Goal: Task Accomplishment & Management: Manage account settings

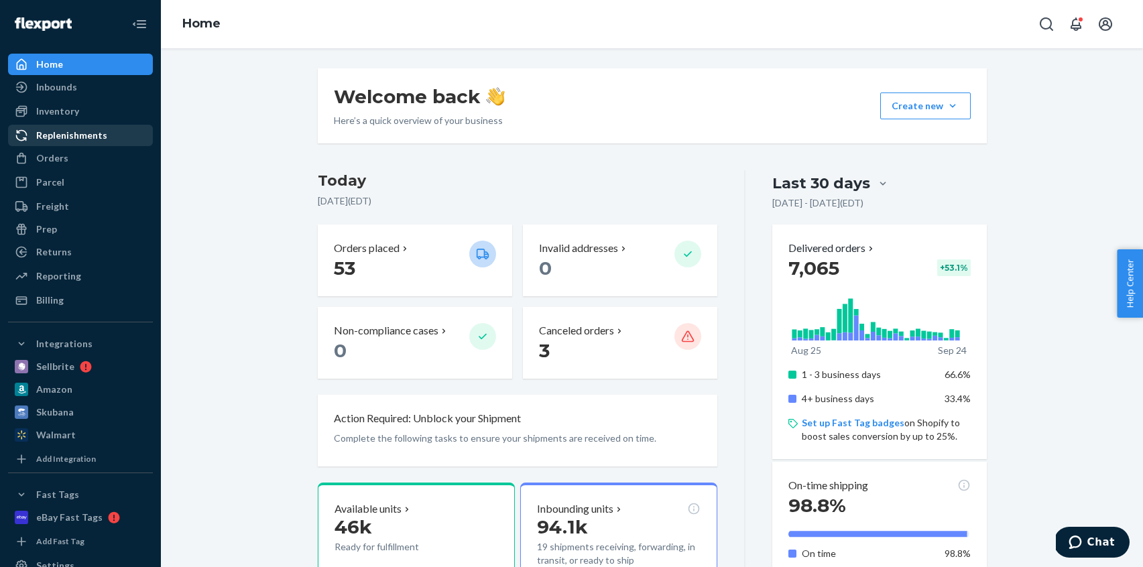
click at [55, 133] on div "Replenishments" at bounding box center [71, 135] width 71 height 13
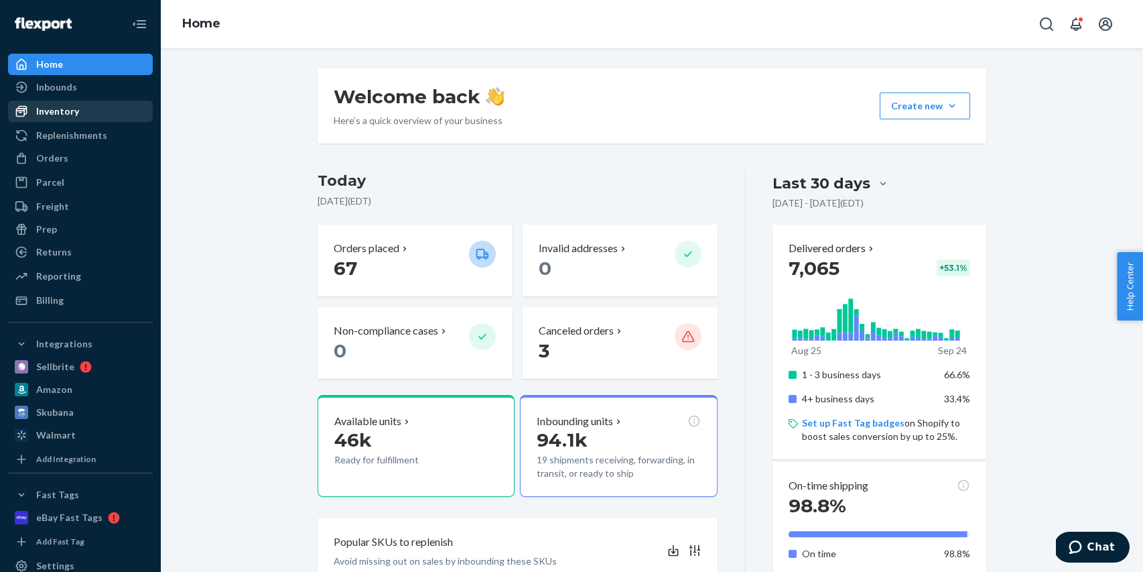
click at [80, 114] on div "Inventory" at bounding box center [80, 111] width 142 height 19
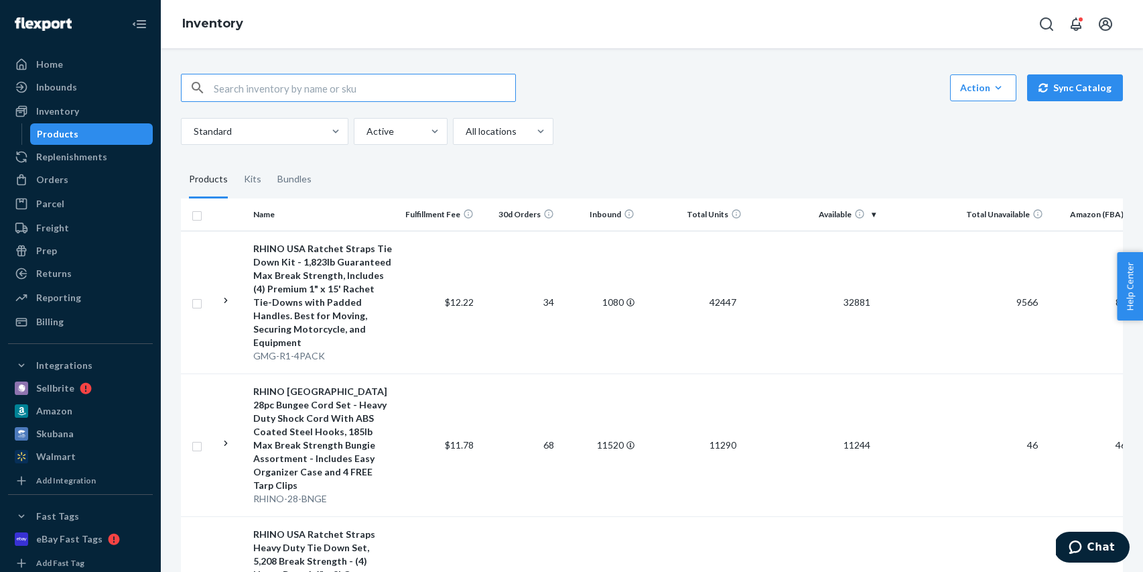
click at [325, 92] on input "text" at bounding box center [365, 87] width 302 height 27
type input "F"
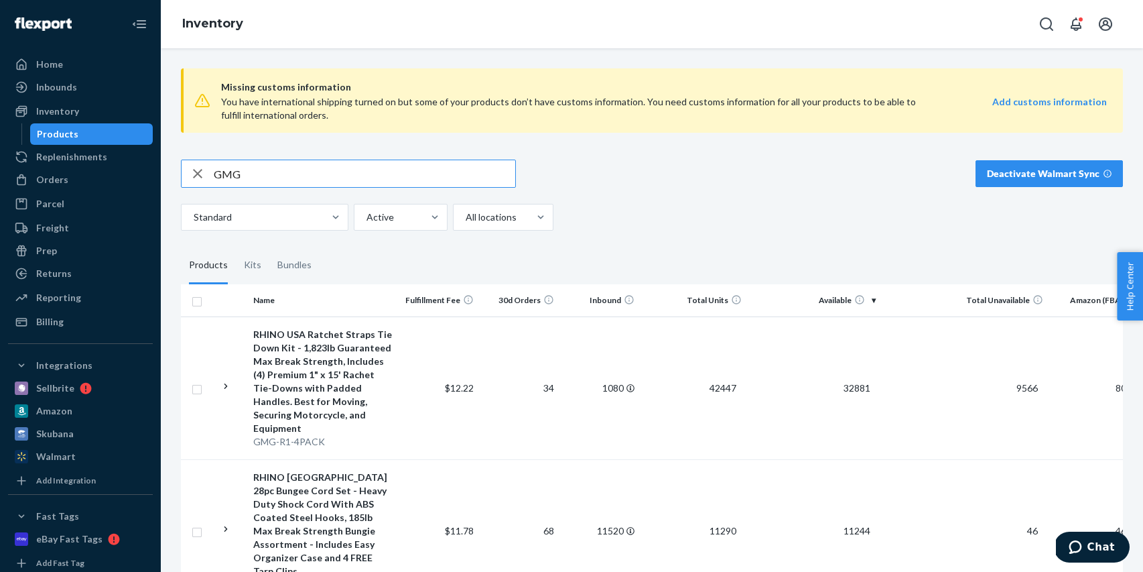
type input "GMG"
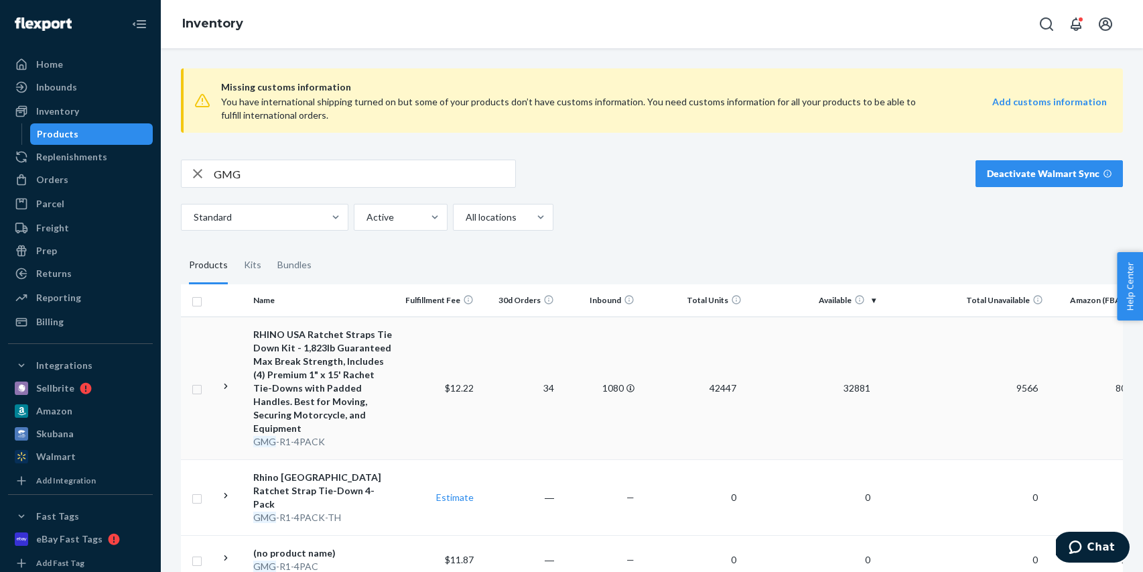
click at [401, 403] on td "$12.22" at bounding box center [439, 387] width 80 height 143
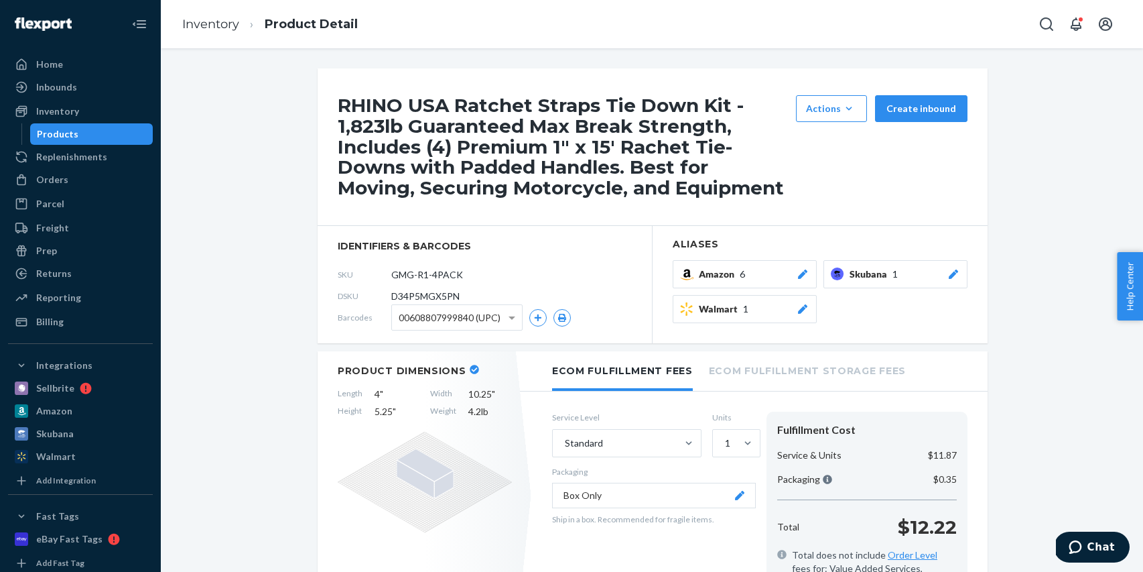
click at [109, 140] on div "Products" at bounding box center [92, 134] width 121 height 19
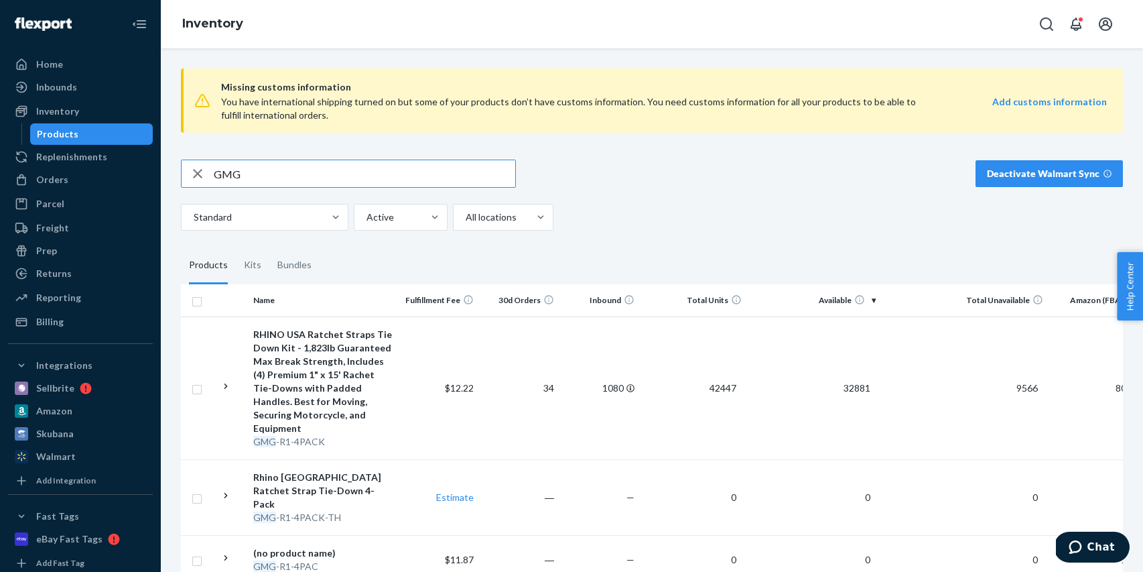
click at [201, 174] on icon "button" at bounding box center [198, 173] width 16 height 27
click at [84, 160] on div "Replenishments" at bounding box center [71, 156] width 71 height 13
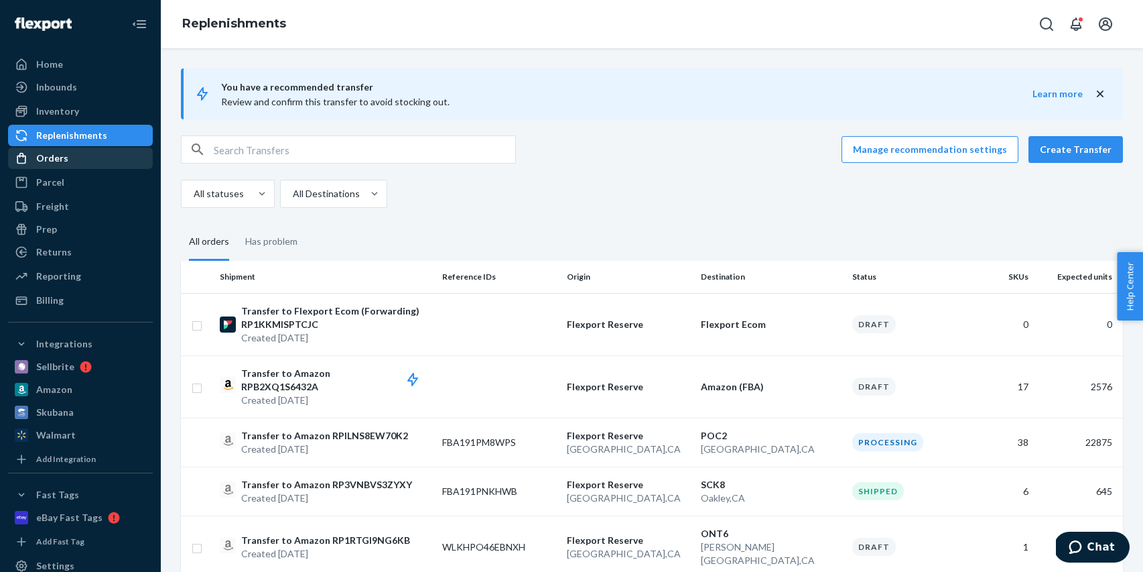
click at [82, 156] on div "Orders" at bounding box center [80, 158] width 142 height 19
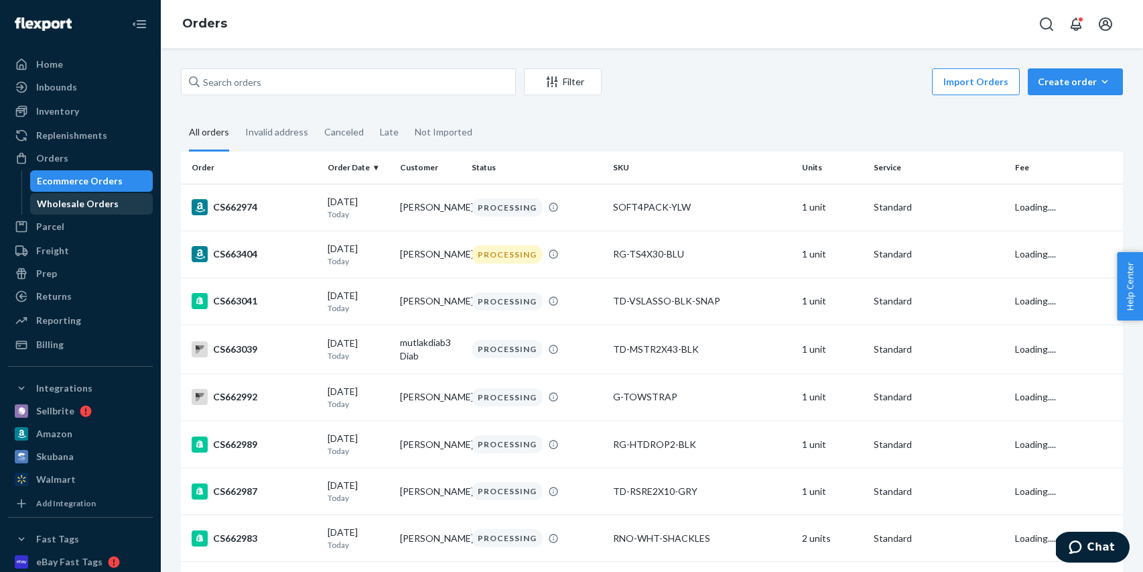
click at [82, 201] on div "Wholesale Orders" at bounding box center [78, 203] width 82 height 13
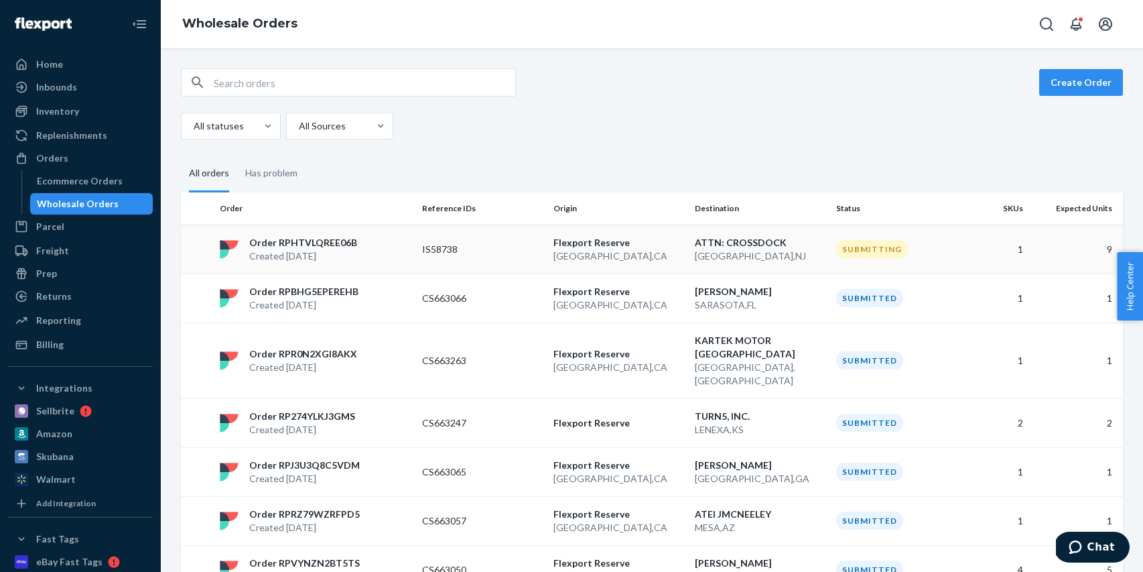
click at [462, 253] on p "IS58738" at bounding box center [475, 249] width 107 height 13
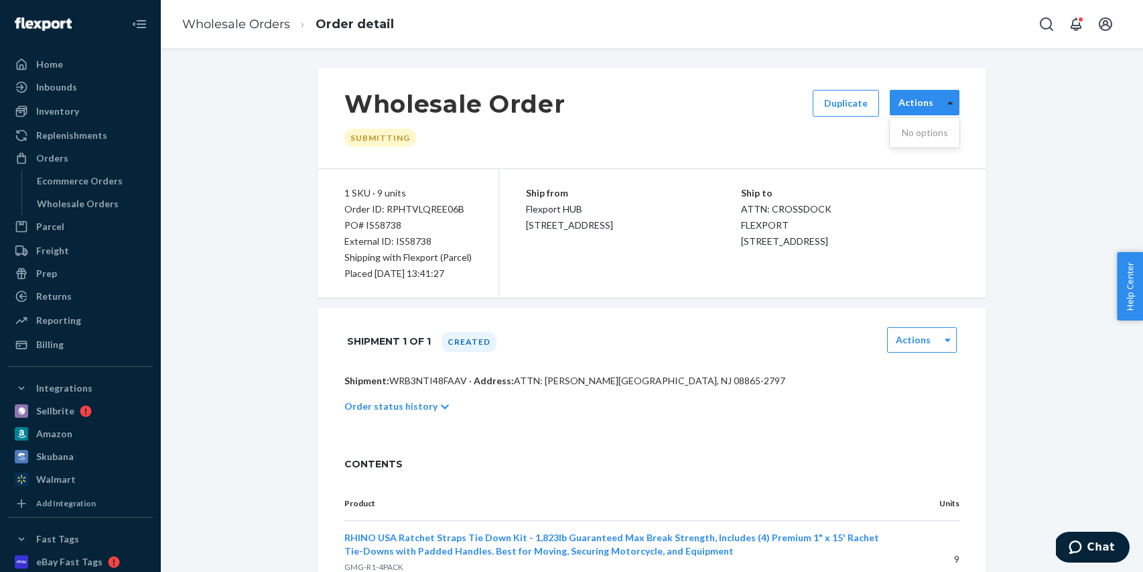
click at [943, 95] on div at bounding box center [950, 102] width 17 height 20
click at [926, 105] on label "Actions" at bounding box center [916, 102] width 35 height 13
click at [931, 334] on div "Actions" at bounding box center [914, 339] width 52 height 13
click at [1011, 325] on div "Wholesale Order Submitting Duplicate Actions 1 SKU · 9 units Order ID: RPHTVLQR…" at bounding box center [652, 340] width 963 height 545
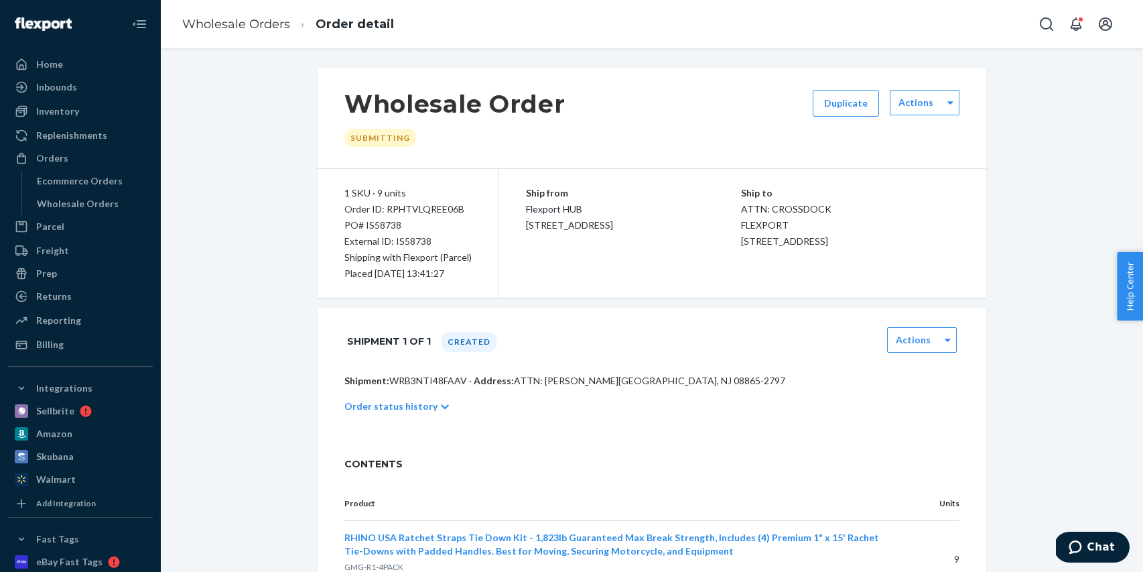
scroll to position [74, 0]
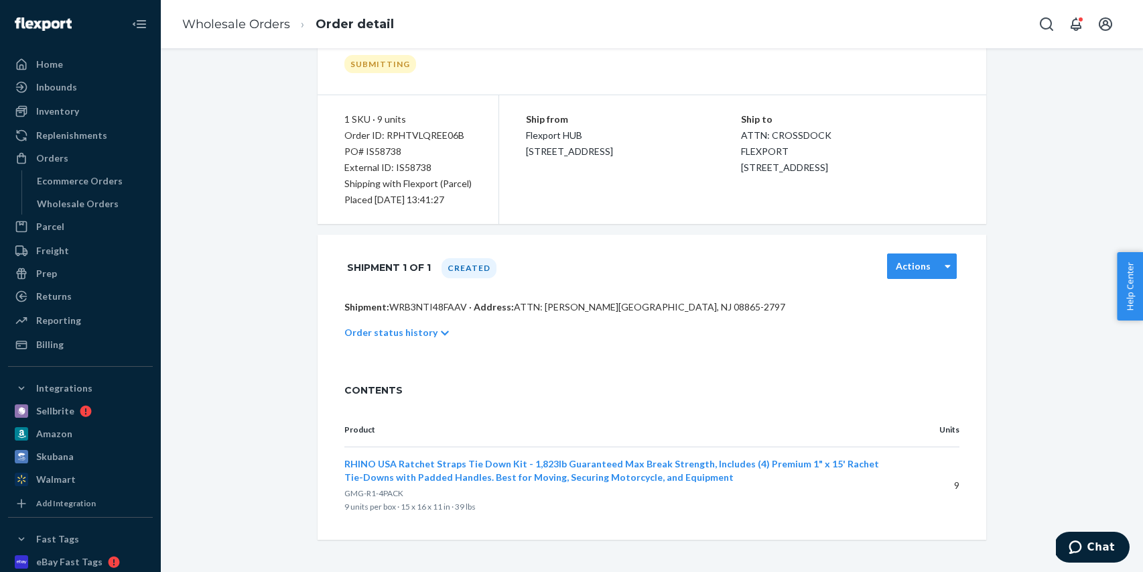
click at [930, 260] on label "Actions" at bounding box center [913, 265] width 35 height 13
click at [1021, 231] on div "Wholesale Order Submitting Duplicate Actions 1 SKU · 9 units Order ID: RPHTVLQR…" at bounding box center [652, 267] width 963 height 545
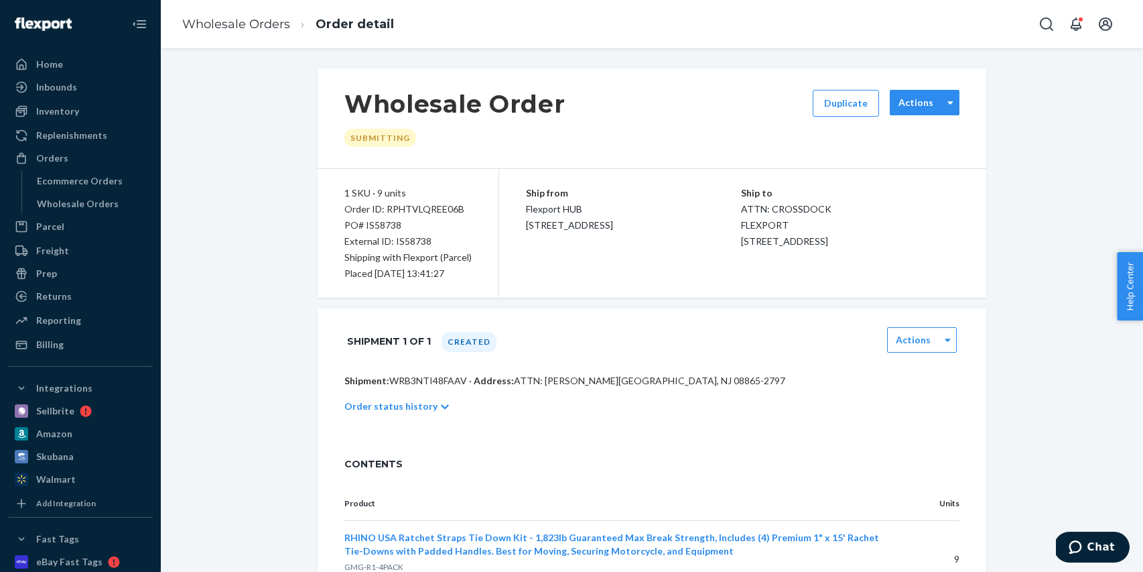
click at [908, 112] on div "Actions" at bounding box center [925, 102] width 70 height 25
click at [1005, 160] on div "Wholesale Order Submitting Duplicate Actions 1 SKU · 9 units Order ID: RPHTVLQR…" at bounding box center [652, 340] width 963 height 545
click at [934, 100] on div "Actions" at bounding box center [917, 102] width 52 height 13
click at [1021, 184] on div "Wholesale Order Submitting Duplicate Actions 1 SKU · 9 units Order ID: RPHTVLQR…" at bounding box center [652, 340] width 963 height 545
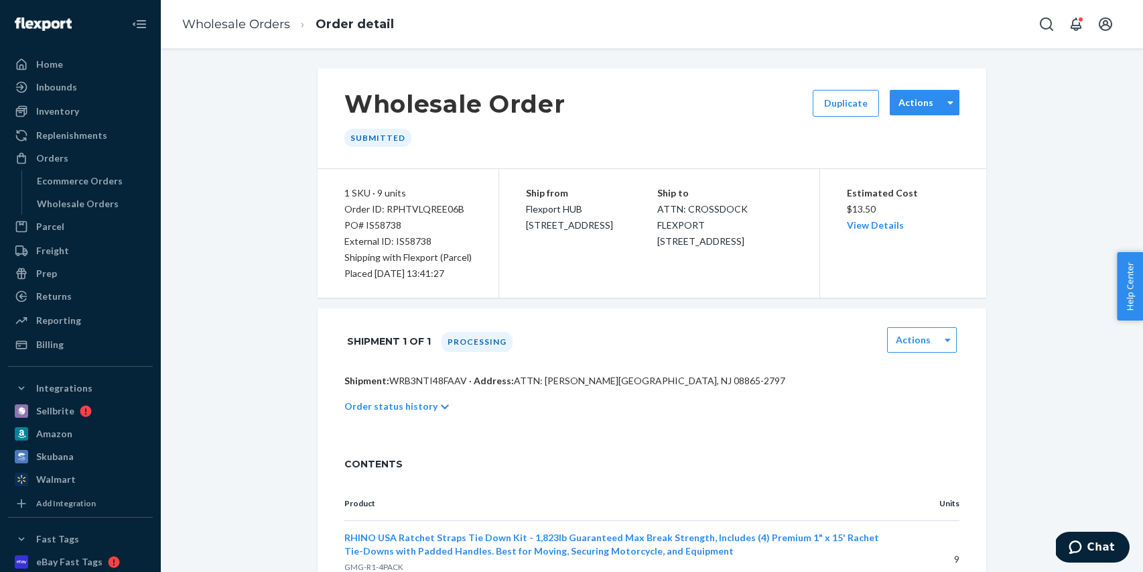
click at [938, 106] on div "Actions" at bounding box center [917, 102] width 52 height 13
click at [929, 133] on p "Cancel Order" at bounding box center [925, 139] width 54 height 27
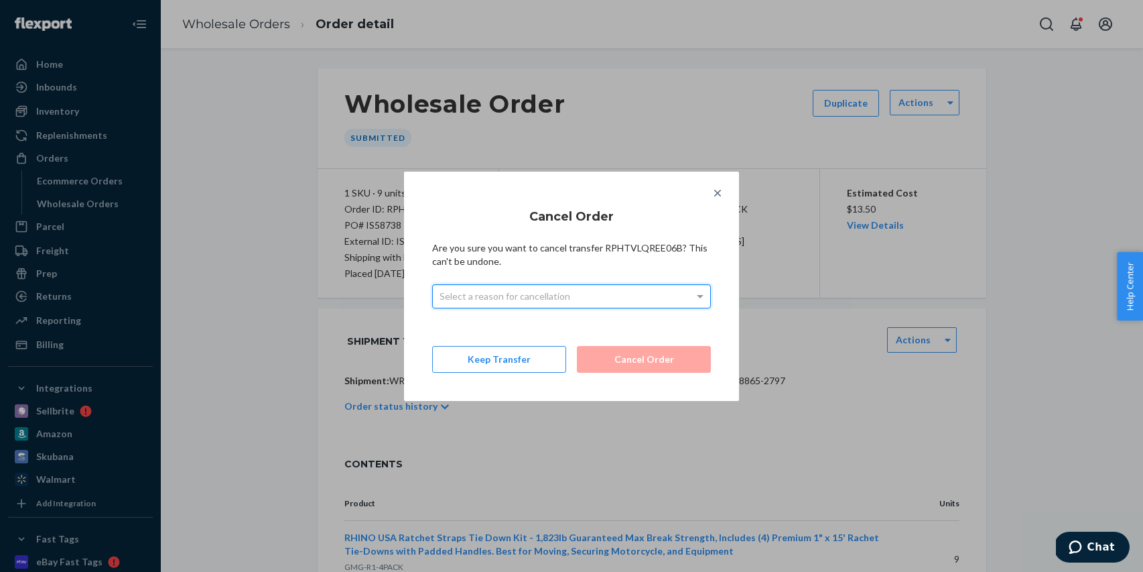
click at [650, 291] on div "Select a reason for cancellation" at bounding box center [571, 296] width 277 height 23
click at [633, 353] on button "Cancel Order" at bounding box center [644, 359] width 134 height 27
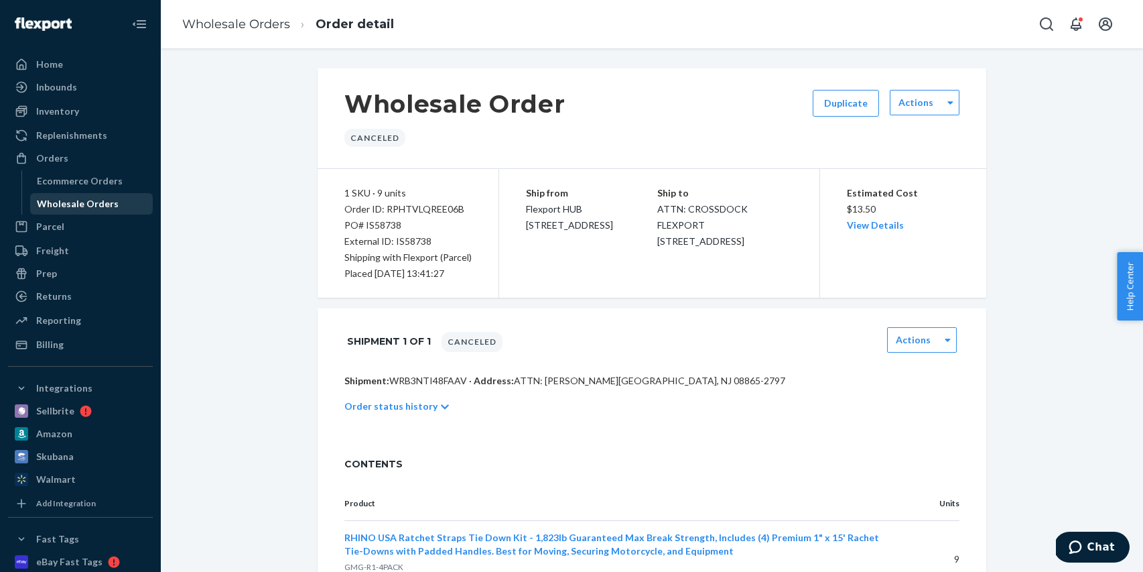
click at [101, 197] on div "Wholesale Orders" at bounding box center [78, 203] width 82 height 13
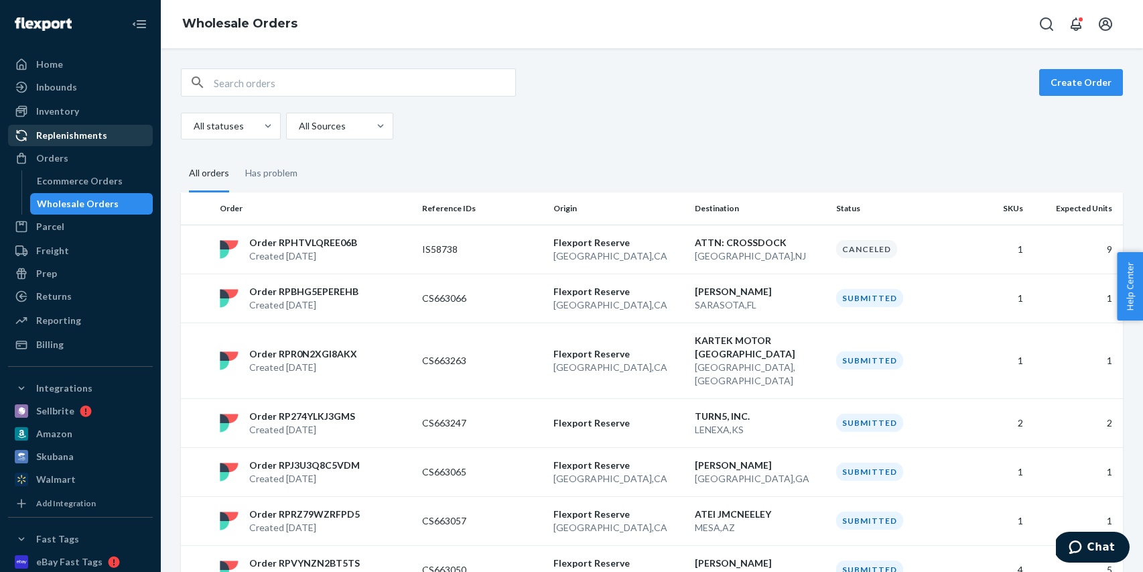
click at [107, 136] on div "Replenishments" at bounding box center [80, 135] width 142 height 19
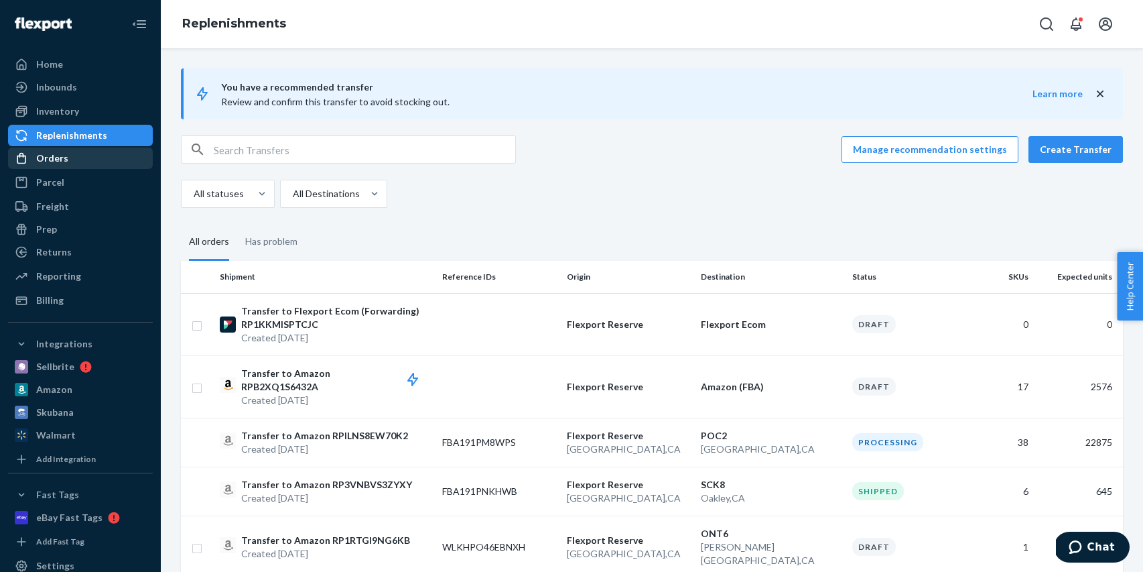
click at [82, 168] on link "Orders" at bounding box center [80, 157] width 145 height 21
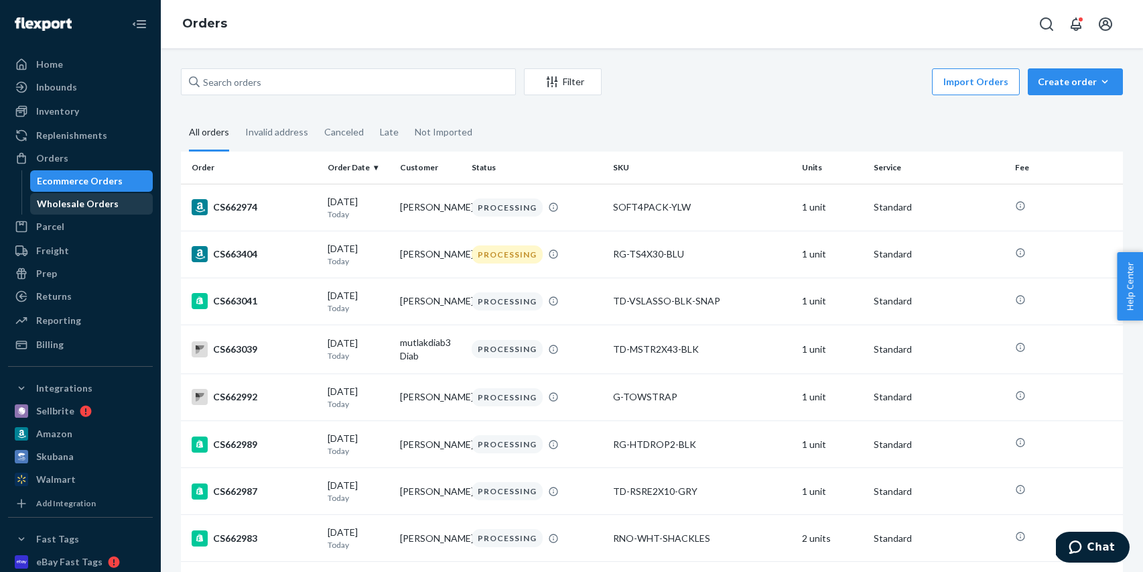
click at [99, 198] on div "Wholesale Orders" at bounding box center [78, 203] width 82 height 13
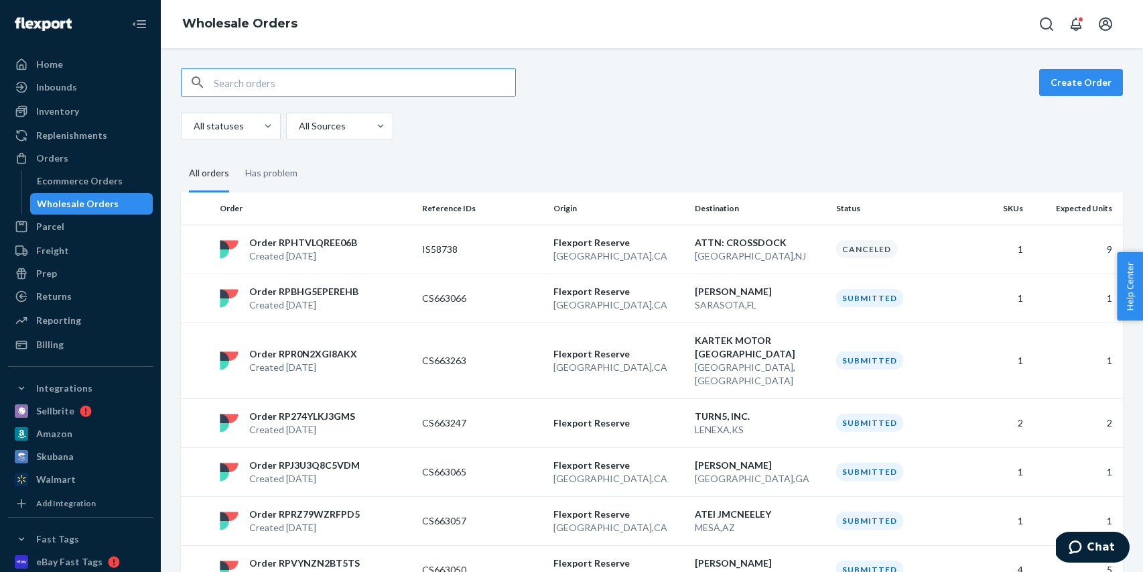
click at [554, 125] on div "All statuses All Sources" at bounding box center [647, 126] width 932 height 27
